Goal: Task Accomplishment & Management: Manage account settings

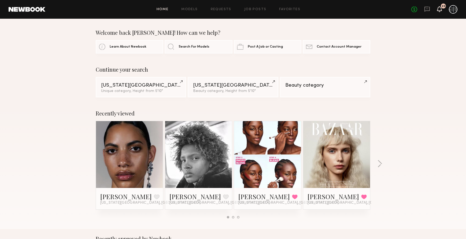
click at [438, 8] on icon at bounding box center [439, 9] width 4 height 4
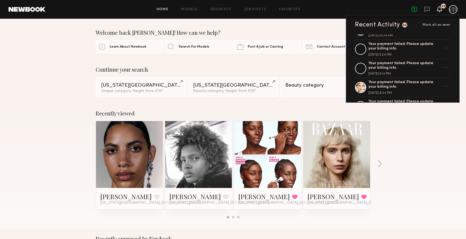
scroll to position [67, 0]
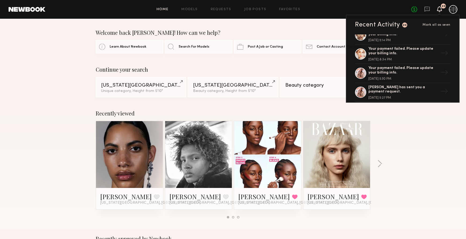
click at [441, 9] on icon at bounding box center [439, 9] width 4 height 4
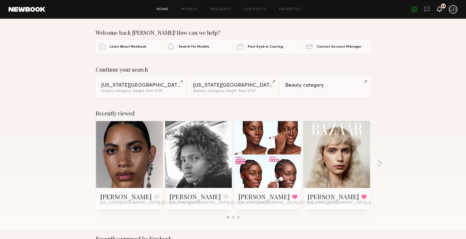
click at [441, 9] on icon at bounding box center [439, 9] width 4 height 4
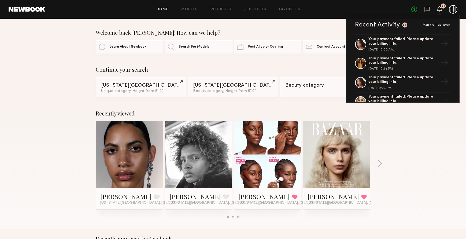
click at [453, 42] on div "Your payment failed. Please update your billing info. [DATE] 10:00 AM → Your pa…" at bounding box center [402, 69] width 113 height 68
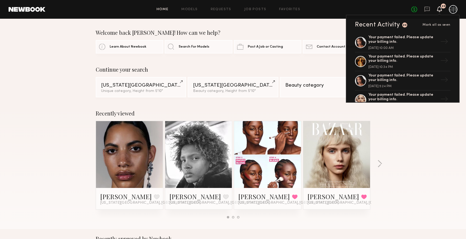
scroll to position [0, 0]
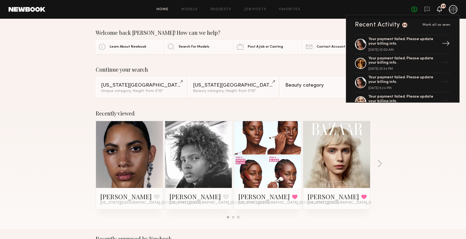
click at [388, 43] on div "Your payment failed. Please update your billing info." at bounding box center [403, 41] width 70 height 9
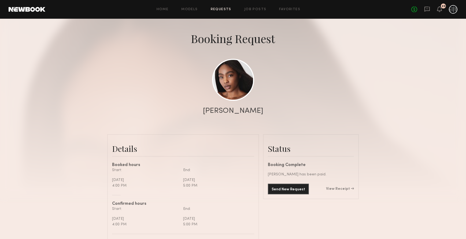
scroll to position [33, 0]
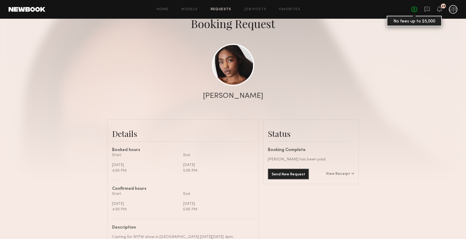
click at [415, 10] on link "No fees up to $5,000" at bounding box center [414, 9] width 6 height 6
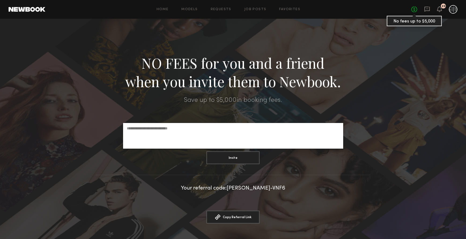
click at [414, 11] on link "No fees up to $5,000" at bounding box center [414, 9] width 6 height 6
click at [438, 10] on icon at bounding box center [439, 9] width 4 height 4
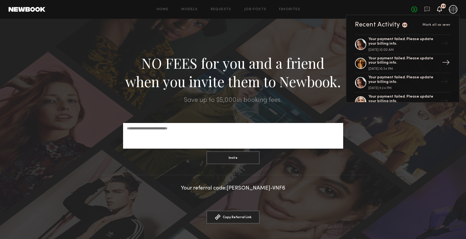
click at [400, 57] on div "Your payment failed. Please update your billing info." at bounding box center [403, 61] width 70 height 9
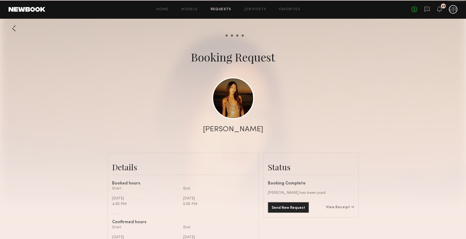
scroll to position [625, 0]
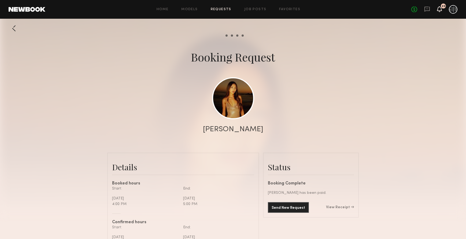
click at [439, 8] on icon at bounding box center [439, 9] width 4 height 4
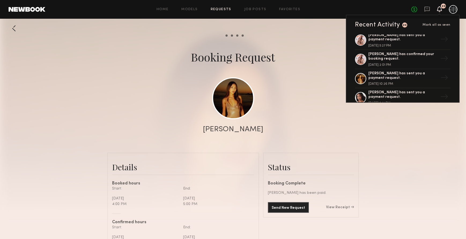
scroll to position [134, 0]
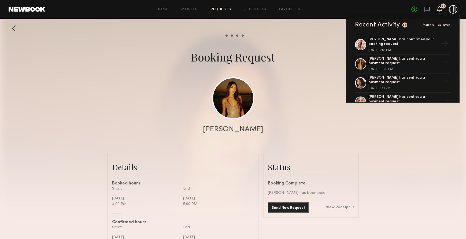
click at [184, 63] on div "Booking Request" at bounding box center [233, 57] width 466 height 15
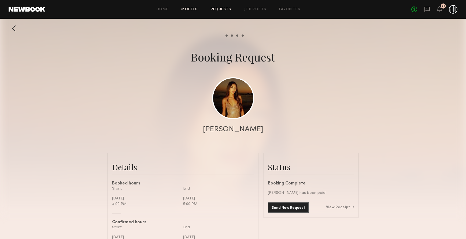
click at [185, 10] on link "Models" at bounding box center [189, 9] width 16 height 3
